Goal: Task Accomplishment & Management: Complete application form

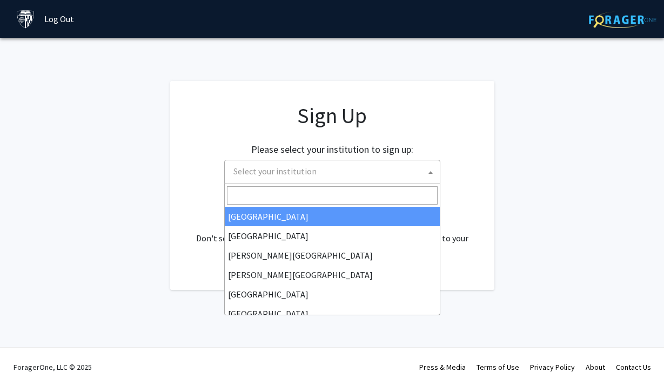
click at [328, 171] on span "Select your institution" at bounding box center [334, 172] width 211 height 22
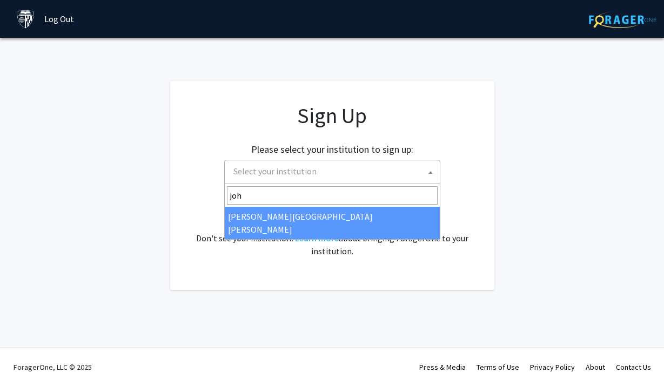
type input "joh"
select select "1"
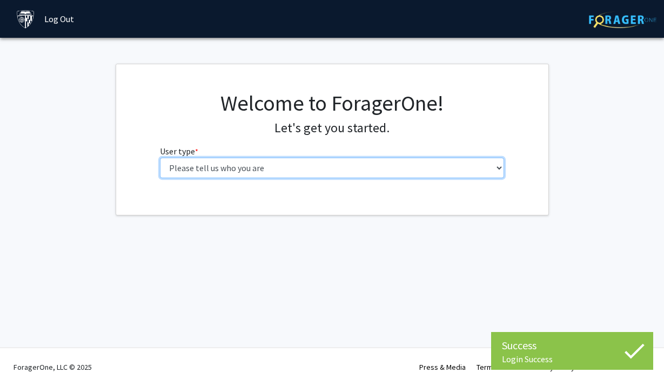
click at [342, 172] on select "Please tell us who you are Undergraduate Student Master's Student Doctoral Cand…" at bounding box center [332, 168] width 344 height 21
select select "1: undergrad"
click at [160, 158] on select "Please tell us who you are Undergraduate Student Master's Student Doctoral Cand…" at bounding box center [332, 168] width 344 height 21
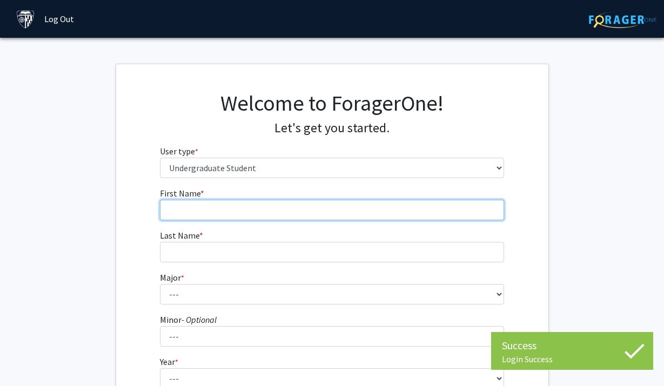
click at [301, 204] on input "First Name * required" at bounding box center [332, 210] width 344 height 21
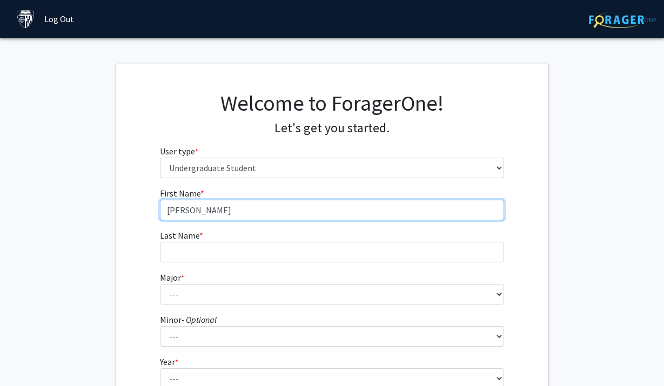
type input "[PERSON_NAME]"
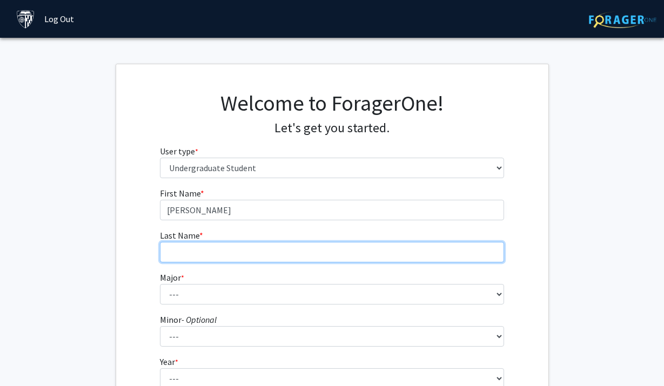
click at [172, 249] on input "Last Name * required" at bounding box center [332, 252] width 344 height 21
type input "[PERSON_NAME]"
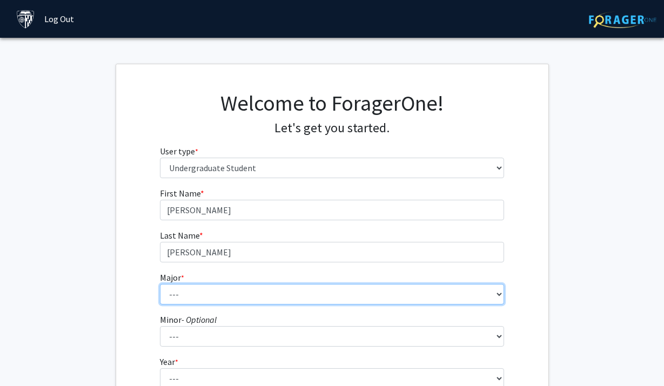
click at [180, 304] on select "--- Africana Studies Anthropology Applied Mathematics & Statistics Archaeology …" at bounding box center [332, 294] width 344 height 21
select select "41: 55"
click at [160, 284] on select "--- Africana Studies Anthropology Applied Mathematics & Statistics Archaeology …" at bounding box center [332, 294] width 344 height 21
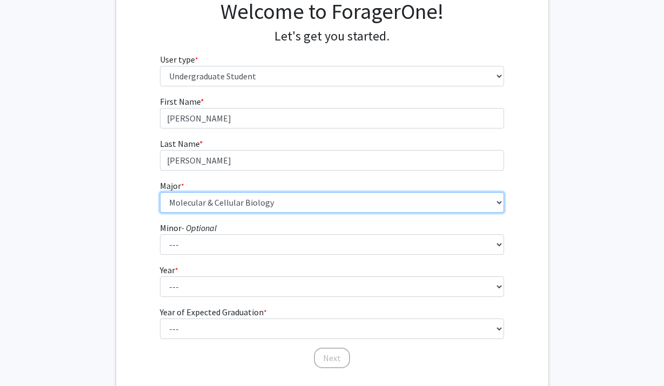
scroll to position [104, 0]
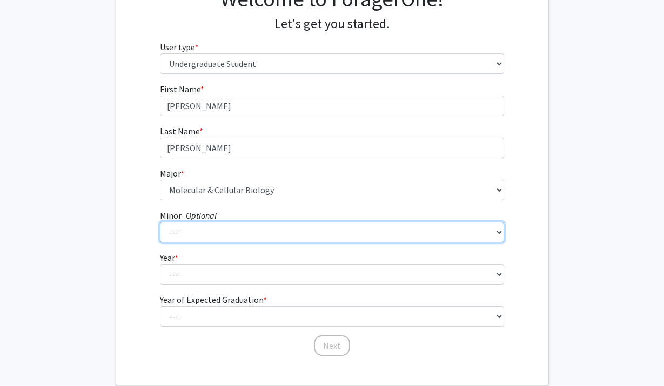
click at [242, 234] on select "--- Accounting and Financial Management Africana Studies Anthropology Applied M…" at bounding box center [332, 232] width 344 height 21
select select "38: 50"
click at [160, 222] on select "--- Accounting and Financial Management Africana Studies Anthropology Applied M…" at bounding box center [332, 232] width 344 height 21
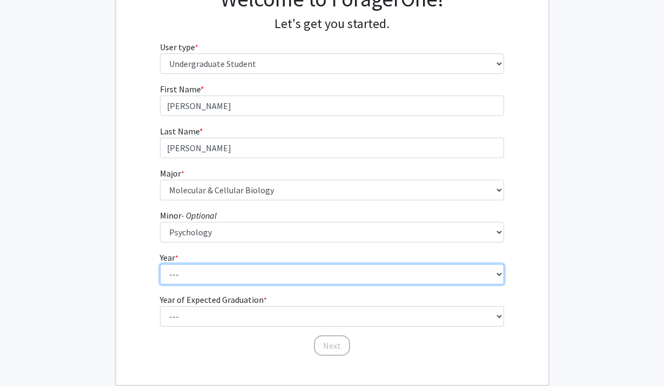
click at [201, 275] on select "--- First-year Sophomore Junior Senior Postbaccalaureate Certificate" at bounding box center [332, 274] width 344 height 21
select select "2: sophomore"
click at [160, 264] on select "--- First-year Sophomore Junior Senior Postbaccalaureate Certificate" at bounding box center [332, 274] width 344 height 21
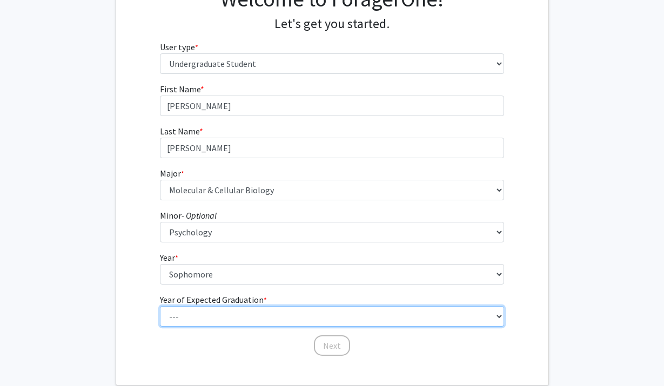
click at [230, 318] on select "--- 2025 2026 2027 2028 2029 2030 2031 2032 2033 2034" at bounding box center [332, 316] width 344 height 21
select select "4: 2028"
click at [160, 306] on select "--- 2025 2026 2027 2028 2029 2030 2031 2032 2033 2034" at bounding box center [332, 316] width 344 height 21
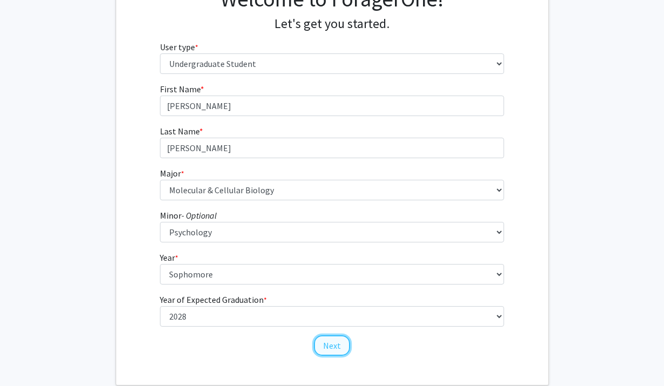
click at [338, 346] on button "Next" at bounding box center [332, 346] width 36 height 21
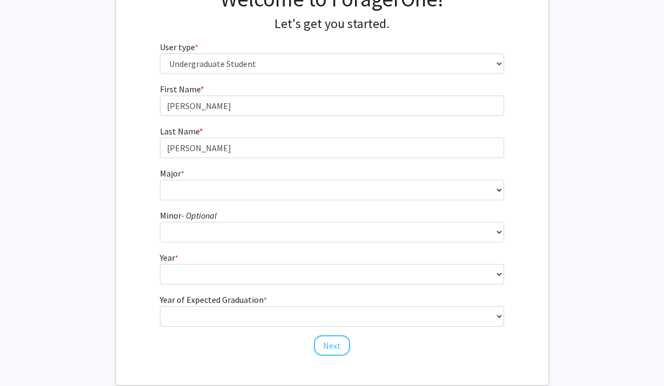
scroll to position [0, 0]
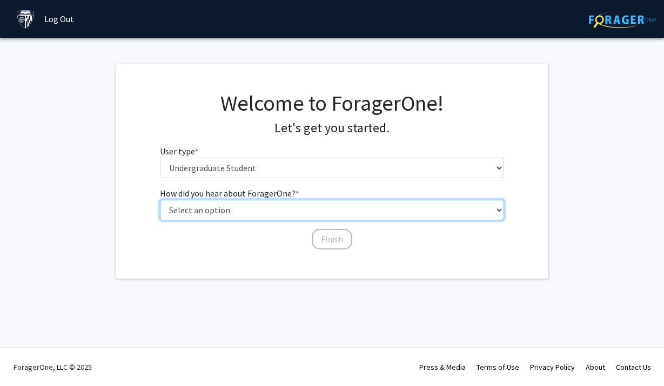
click at [246, 214] on select "Select an option Peer/student recommendation Faculty/staff recommendation Unive…" at bounding box center [332, 210] width 344 height 21
select select "3: university_website"
click at [160, 200] on select "Select an option Peer/student recommendation Faculty/staff recommendation Unive…" at bounding box center [332, 210] width 344 height 21
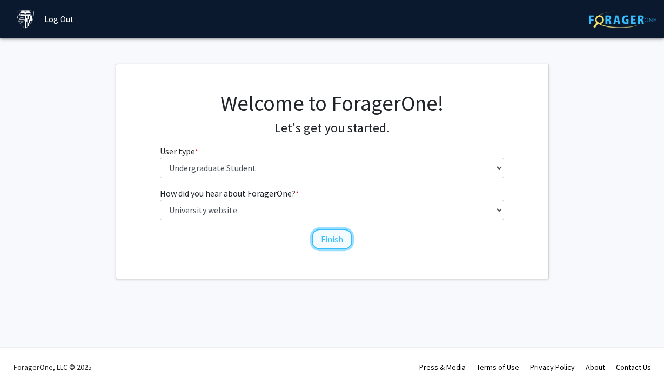
click at [336, 244] on button "Finish" at bounding box center [332, 239] width 41 height 21
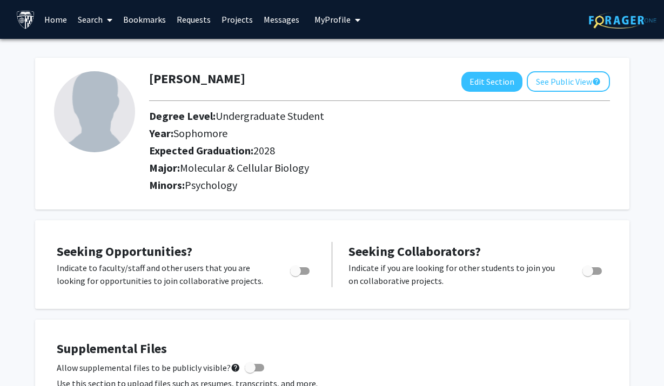
click at [96, 22] on link "Search" at bounding box center [94, 20] width 45 height 38
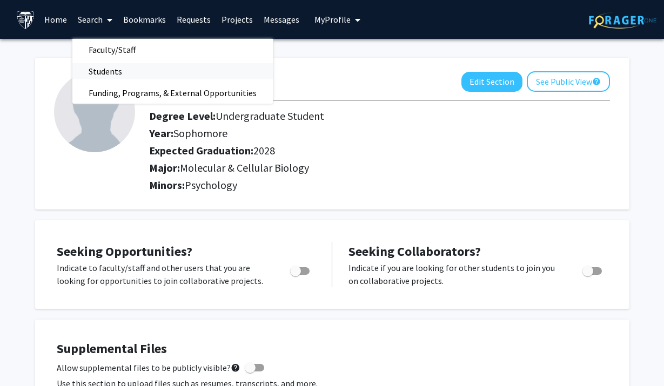
click at [105, 74] on span "Students" at bounding box center [105, 72] width 66 height 22
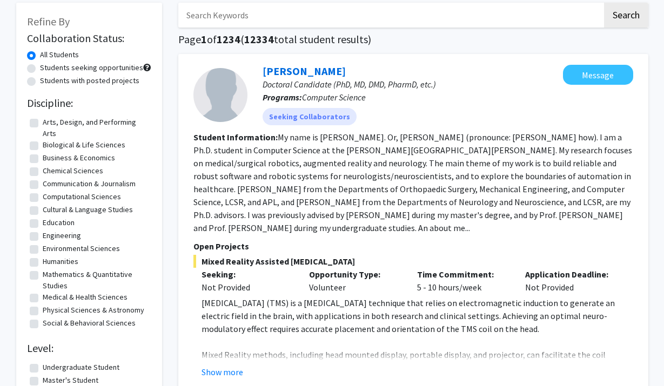
scroll to position [57, 0]
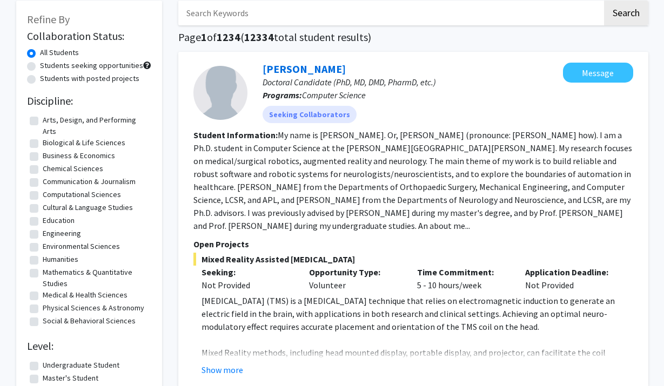
click at [43, 320] on label "Social & Behavioral Sciences" at bounding box center [89, 321] width 93 height 11
click at [43, 320] on input "Social & Behavioral Sciences" at bounding box center [46, 319] width 7 height 7
checkbox input "true"
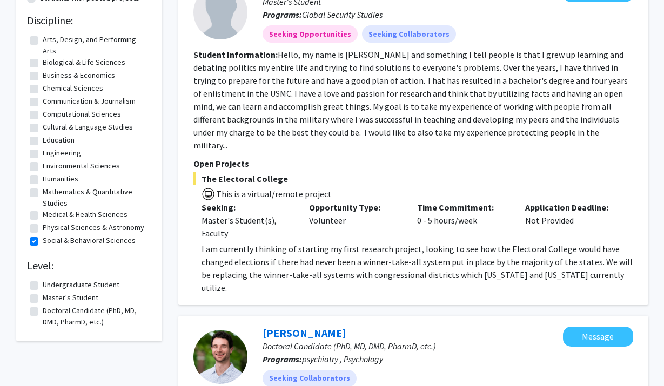
scroll to position [139, 0]
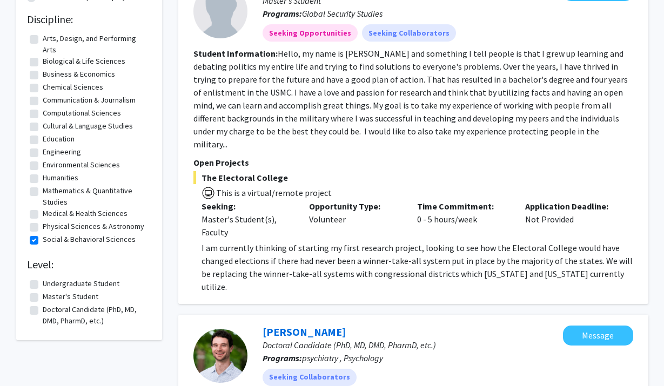
click at [43, 285] on label "Undergraduate Student" at bounding box center [81, 283] width 77 height 11
click at [43, 285] on input "Undergraduate Student" at bounding box center [46, 281] width 7 height 7
checkbox input "true"
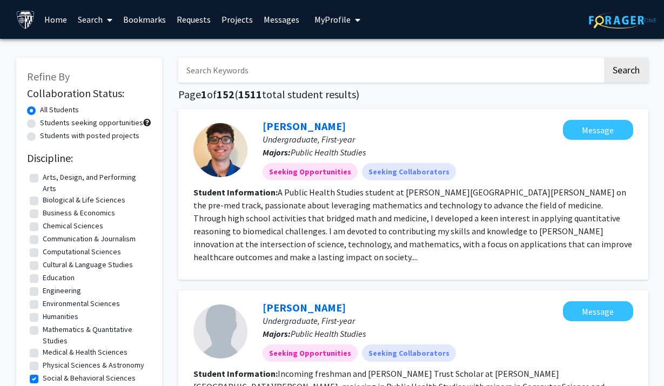
click at [96, 22] on link "Search" at bounding box center [94, 20] width 45 height 38
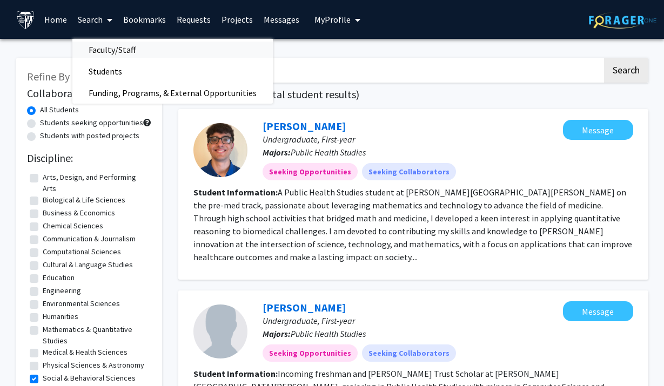
click at [108, 48] on span "Faculty/Staff" at bounding box center [111, 50] width 79 height 22
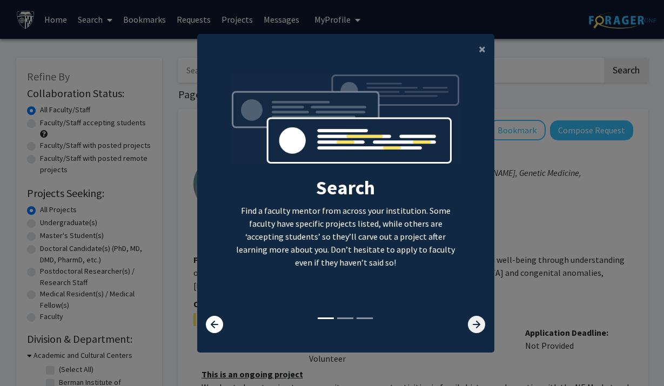
click at [474, 327] on icon at bounding box center [476, 324] width 17 height 17
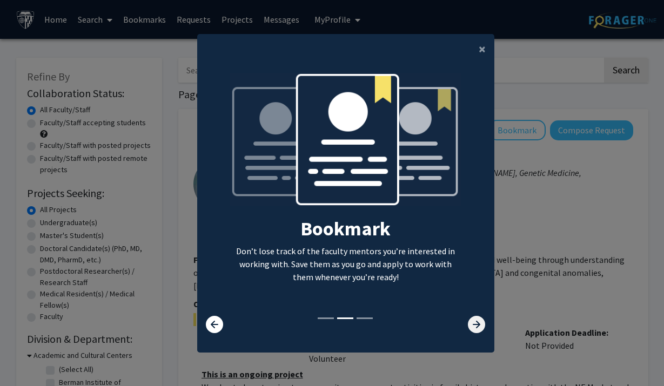
click at [474, 325] on icon at bounding box center [476, 324] width 17 height 17
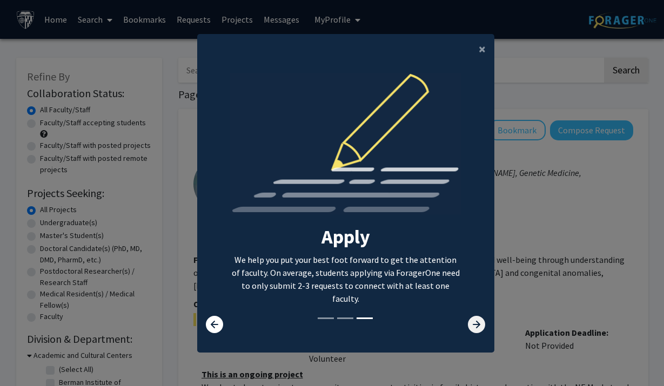
click at [474, 325] on icon at bounding box center [476, 324] width 17 height 17
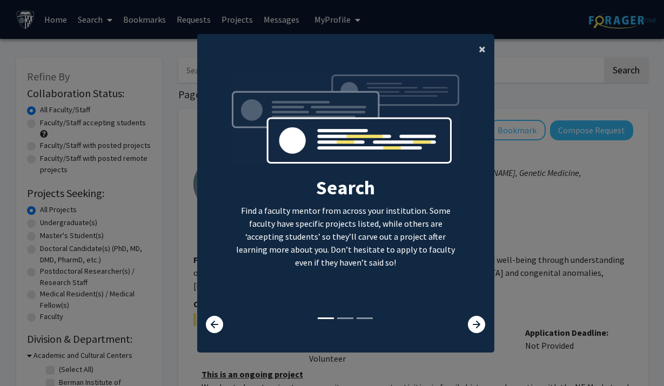
click at [483, 43] on span "×" at bounding box center [482, 49] width 7 height 17
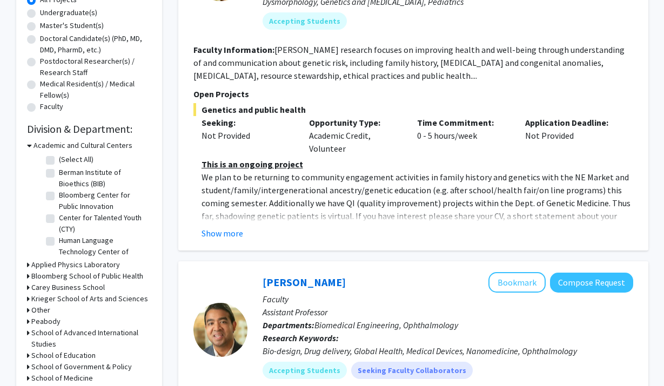
scroll to position [210, 0]
click at [225, 237] on button "Show more" at bounding box center [223, 234] width 42 height 13
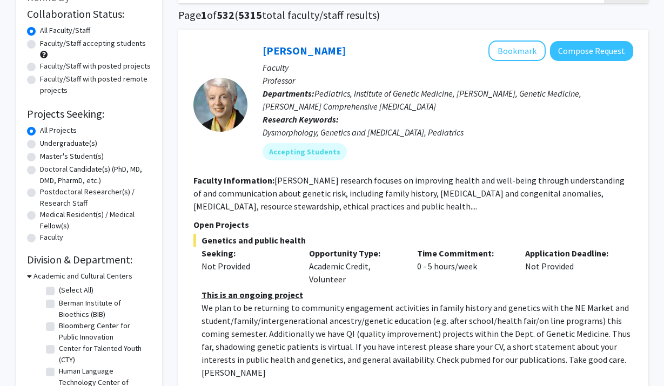
scroll to position [76, 0]
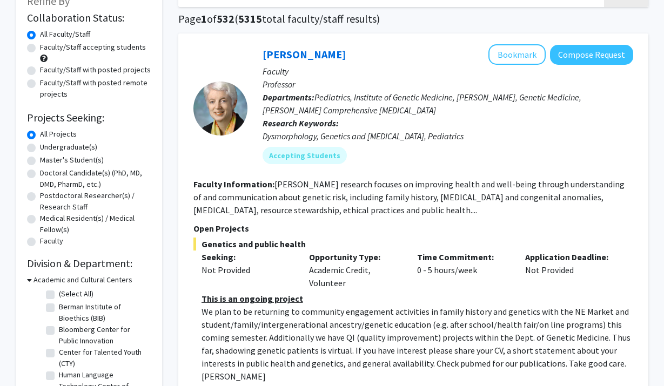
click at [40, 149] on label "Undergraduate(s)" at bounding box center [68, 147] width 57 height 11
click at [40, 149] on input "Undergraduate(s)" at bounding box center [43, 145] width 7 height 7
radio input "true"
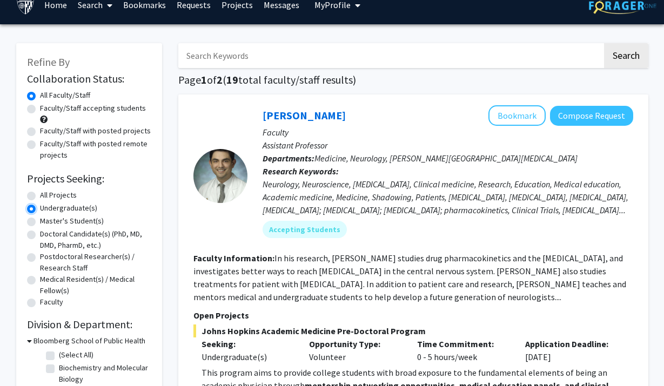
scroll to position [16, 0]
